Goal: Task Accomplishment & Management: Manage account settings

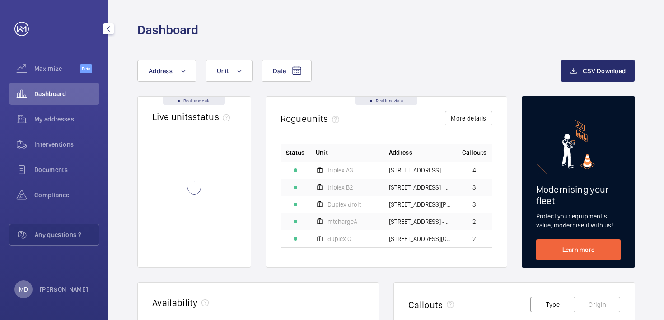
click at [19, 289] on p "MD" at bounding box center [23, 289] width 9 height 9
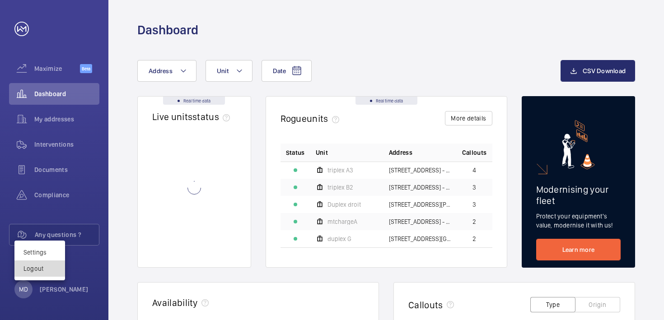
click at [31, 269] on p "Logout" at bounding box center [39, 268] width 33 height 9
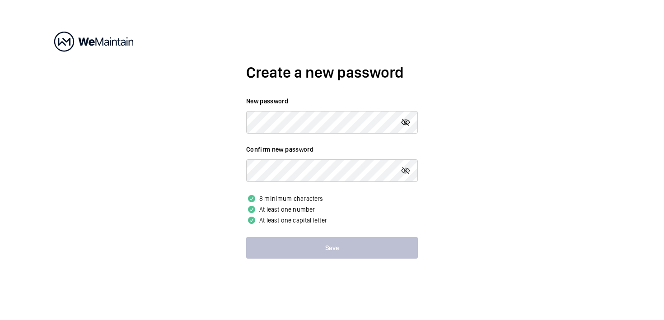
click at [406, 123] on mat-icon at bounding box center [405, 122] width 11 height 11
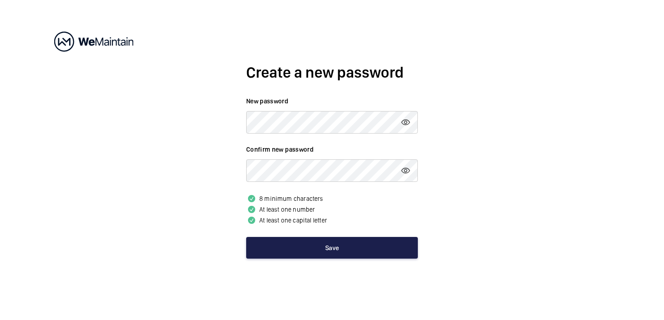
click at [285, 250] on button "Save" at bounding box center [332, 248] width 172 height 22
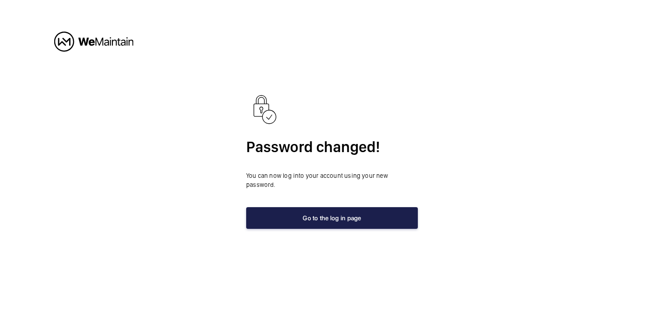
click at [316, 215] on button "Go to the log in page" at bounding box center [332, 218] width 172 height 22
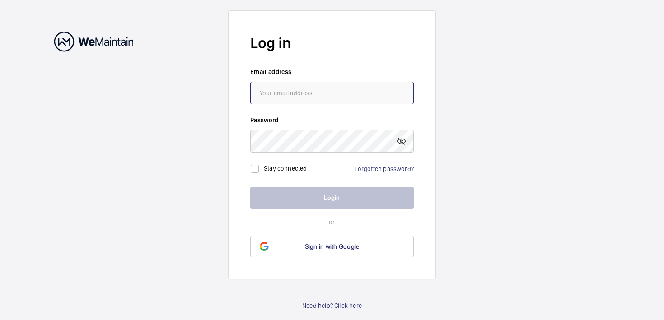
click at [277, 94] on input "email" at bounding box center [332, 93] width 164 height 23
